Goal: Communication & Community: Ask a question

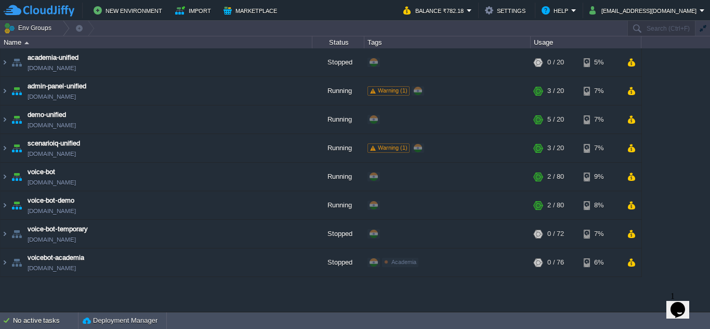
click at [679, 302] on icon "Chat widget" at bounding box center [678, 310] width 15 height 16
click at [679, 306] on icon "Close Chat This icon closes the chat window." at bounding box center [676, 312] width 12 height 12
click at [679, 302] on icon "Chat widget" at bounding box center [678, 310] width 15 height 16
click at [609, 329] on p "New Conversation" at bounding box center [609, 333] width 174 height 9
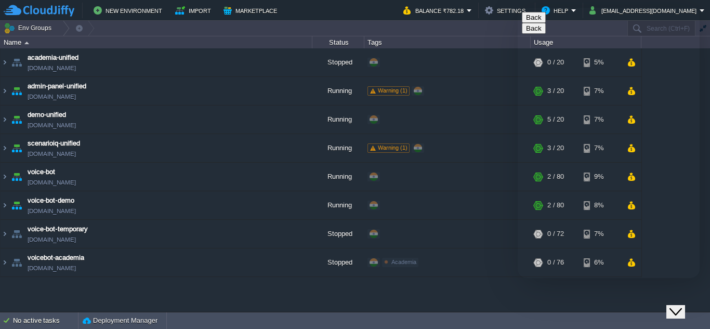
type input "919373133117"
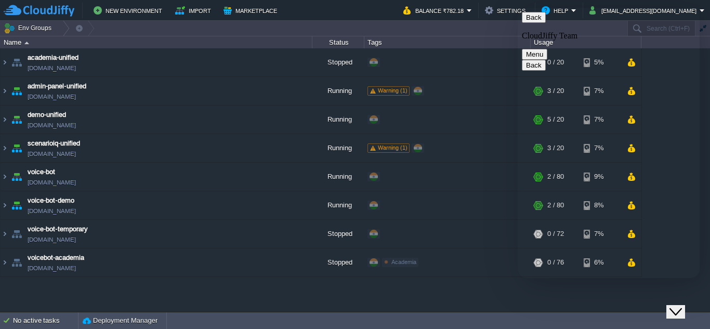
scroll to position [84, 0]
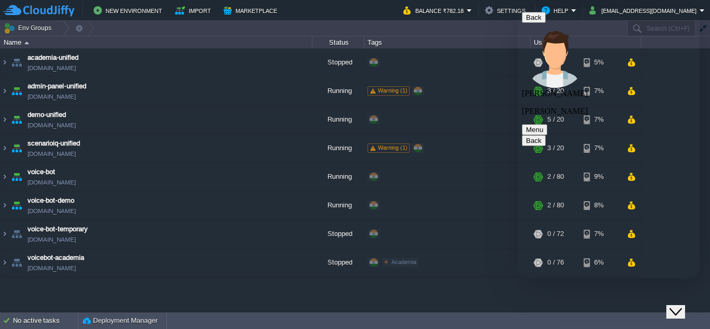
scroll to position [53, 0]
type textarea "email is [EMAIL_ADDRESS][DOMAIN_NAME]"
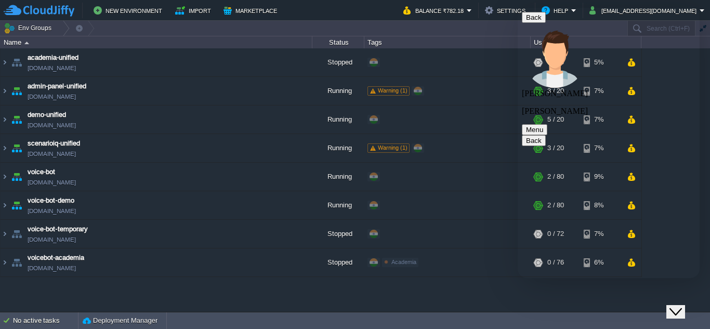
type textarea "can i know status of docker deplyment issue as we are faince since 3 days still…"
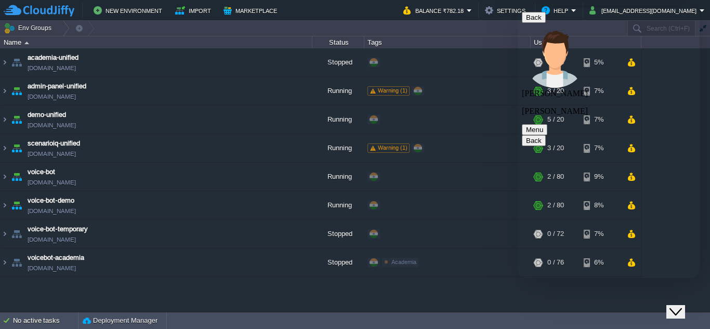
type textarea "face"
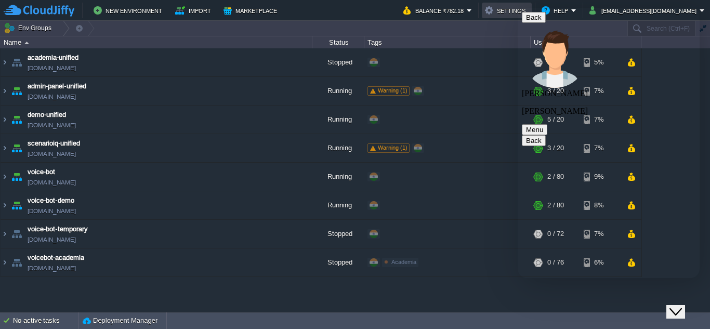
click at [503, 9] on button "Settings" at bounding box center [507, 10] width 44 height 12
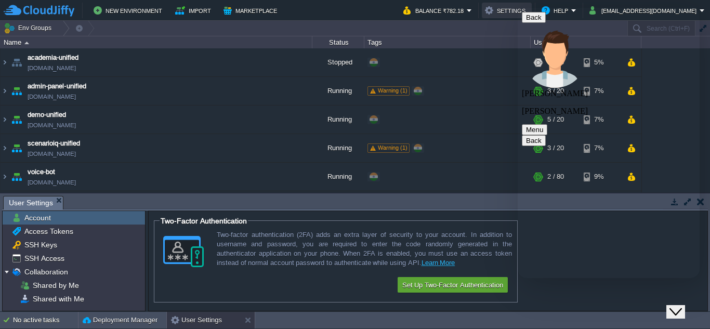
click at [505, 9] on button "Settings" at bounding box center [507, 10] width 44 height 12
drag, startPoint x: 642, startPoint y: 18, endPoint x: 449, endPoint y: 19, distance: 192.4
click at [518, 19] on html "Back [PERSON_NAME] [PERSON_NAME] Menu Back Rate this chat Upload File Insert em…" at bounding box center [609, 143] width 182 height 270
click at [673, 306] on div "Close Chat This icon closes the chat window." at bounding box center [676, 312] width 12 height 12
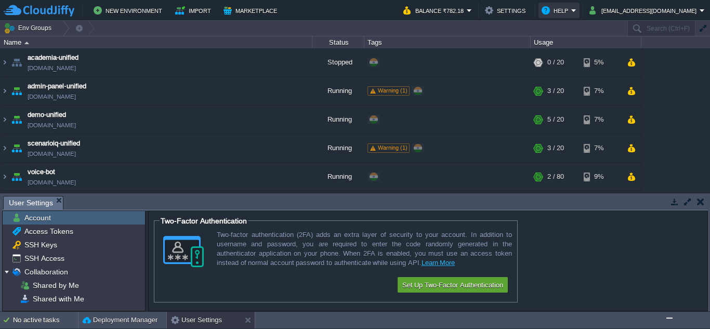
click at [571, 13] on button "Help" at bounding box center [557, 10] width 30 height 12
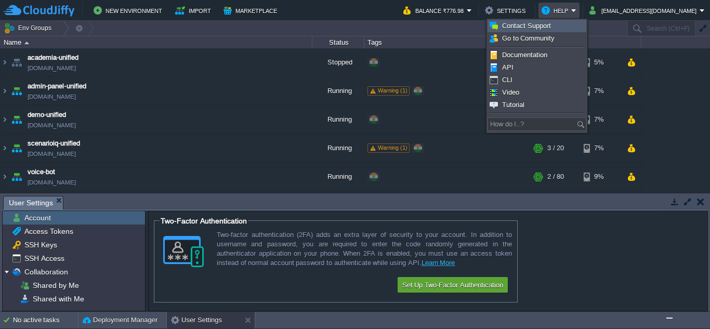
click at [513, 27] on span "Contact Support" at bounding box center [526, 26] width 49 height 8
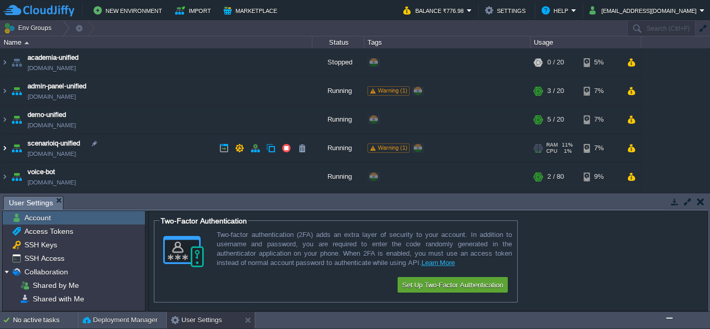
click at [7, 150] on img at bounding box center [5, 148] width 8 height 28
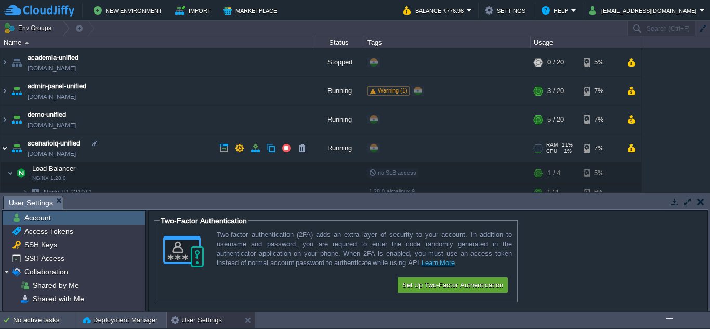
click at [7, 150] on img at bounding box center [5, 148] width 8 height 28
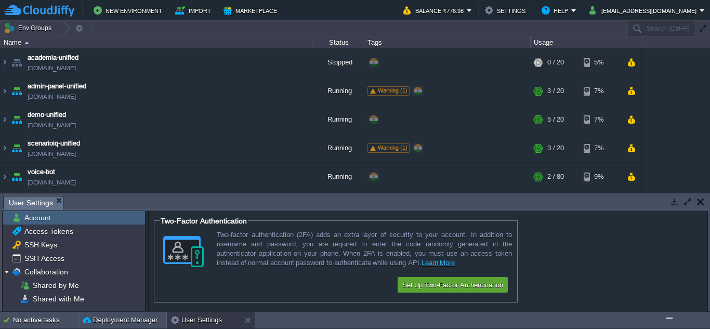
click at [702, 202] on button "button" at bounding box center [700, 201] width 7 height 9
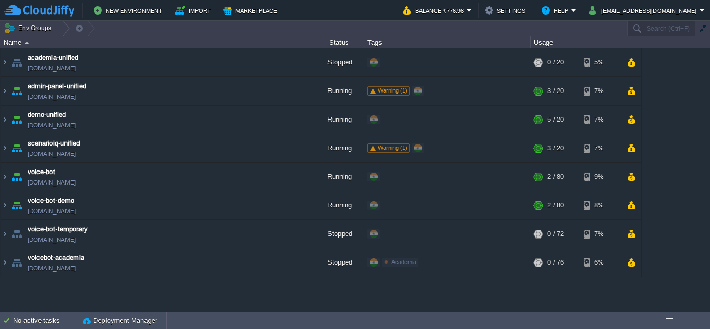
click at [670, 318] on img "Chat widget" at bounding box center [670, 318] width 0 height 0
click at [517, 140] on icon "Chat attention grabber" at bounding box center [517, 140] width 0 height 0
click at [670, 318] on img "Chat widget" at bounding box center [670, 318] width 0 height 0
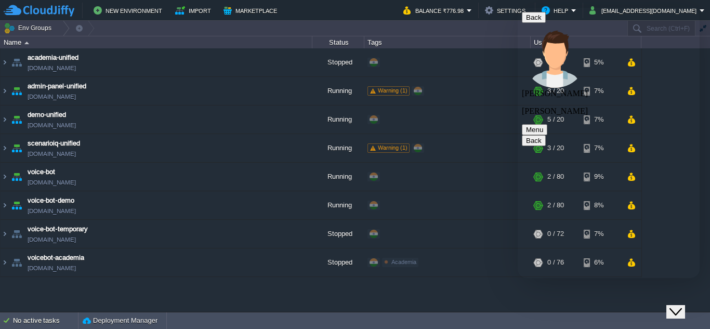
click at [682, 308] on icon "Chat widget" at bounding box center [676, 311] width 12 height 7
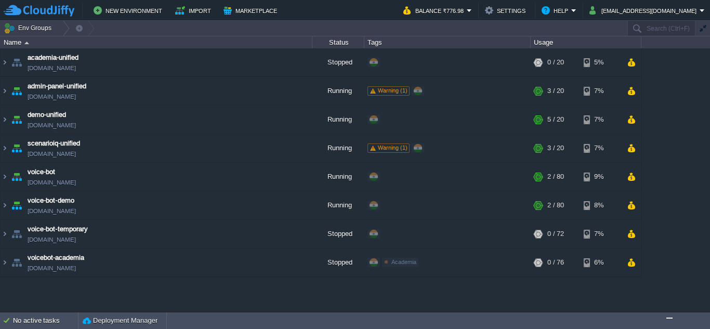
click at [670, 318] on img "Chat widget" at bounding box center [670, 318] width 0 height 0
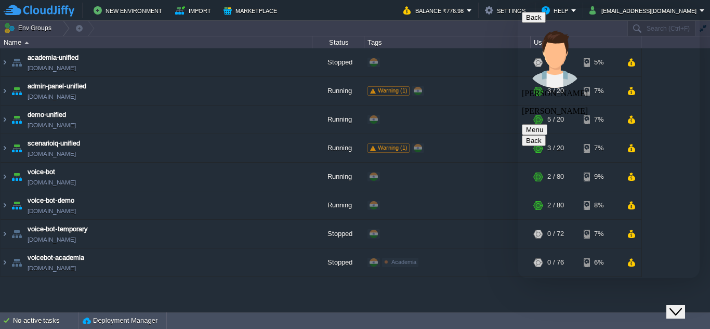
click at [682, 308] on icon "Chat widget" at bounding box center [676, 311] width 12 height 7
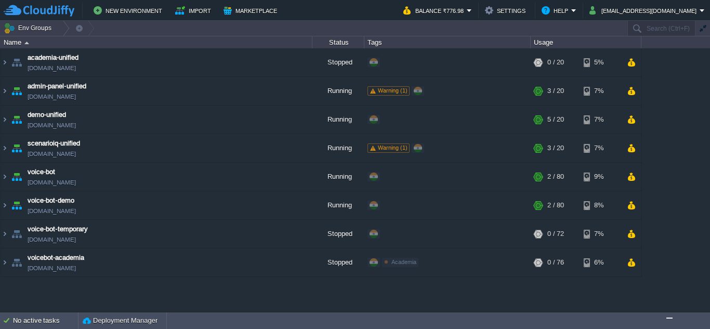
click at [670, 318] on img "Chat widget" at bounding box center [670, 318] width 0 height 0
